Goal: Download file/media

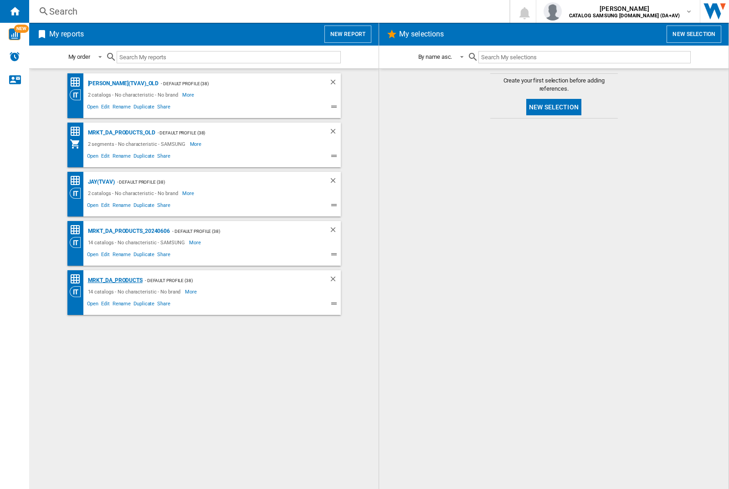
click at [115, 280] on div "MRKT_DA_PRODUCTS" at bounding box center [114, 280] width 57 height 11
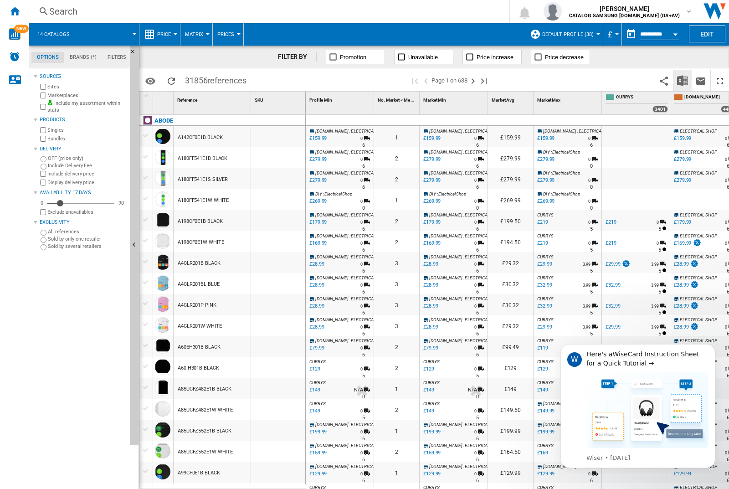
click at [682, 80] on img "Download in Excel" at bounding box center [682, 80] width 11 height 11
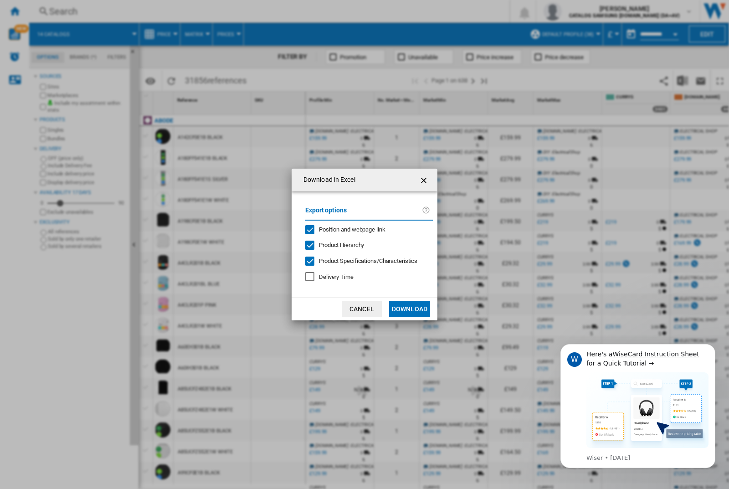
click at [346, 229] on span "Position and webpage link" at bounding box center [352, 229] width 67 height 7
click at [410, 309] on button "Download" at bounding box center [409, 309] width 41 height 16
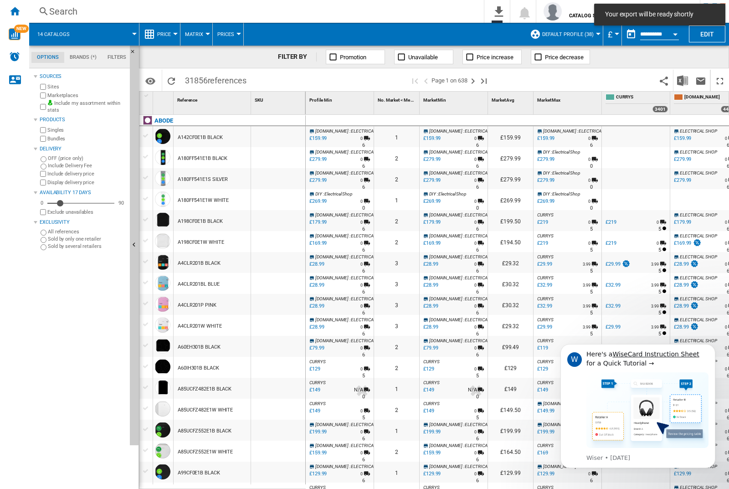
click at [684, 63] on div "FILTER BY Promotion Unavailable Price increase Price decrease" at bounding box center [434, 57] width 590 height 23
